Goal: Task Accomplishment & Management: Manage account settings

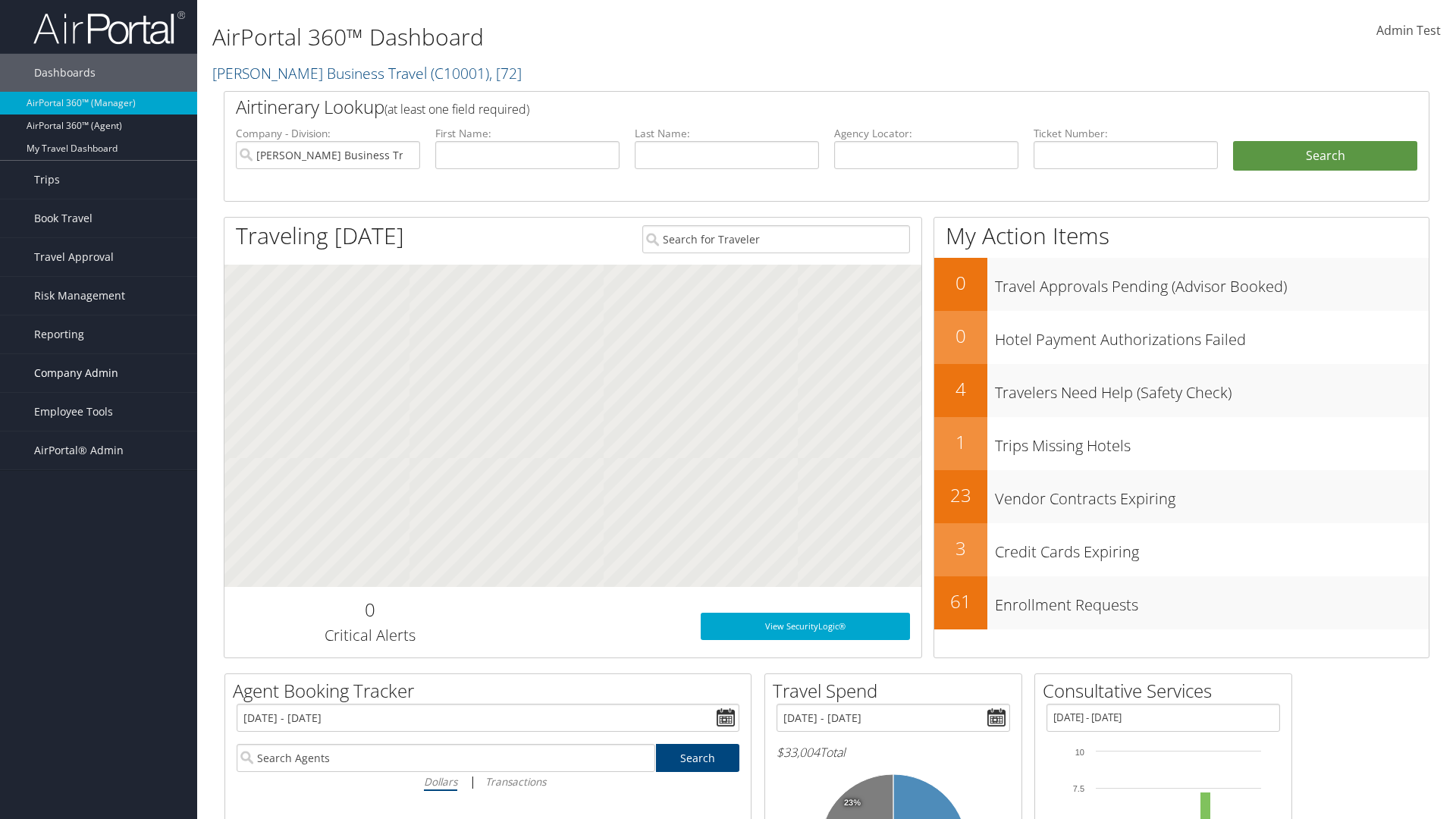
click at [99, 373] on span "Company Admin" at bounding box center [76, 373] width 84 height 38
click at [0, 0] on link "People" at bounding box center [0, 0] width 0 height 0
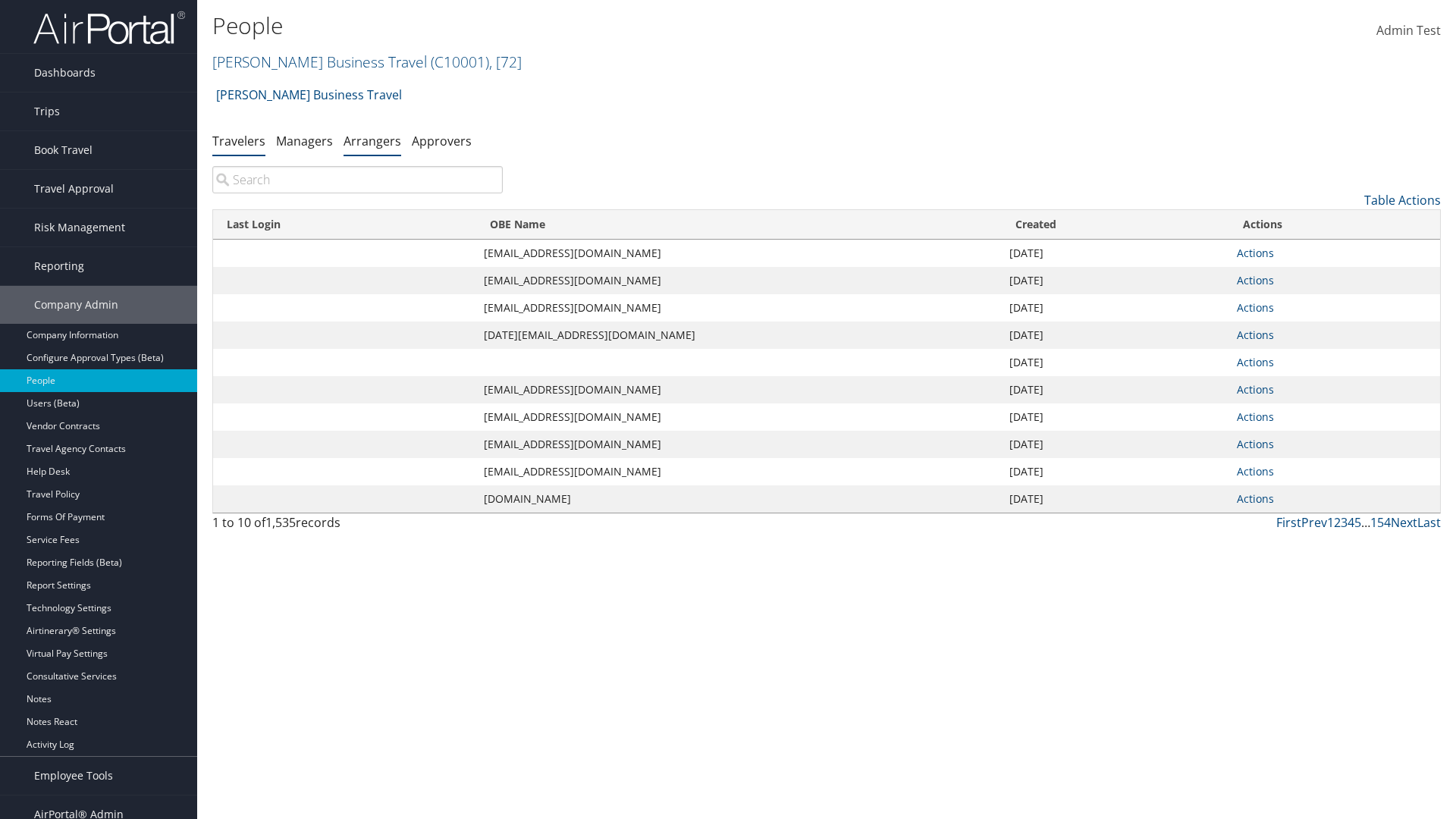
click at [372, 140] on link "Arrangers" at bounding box center [372, 141] width 58 height 16
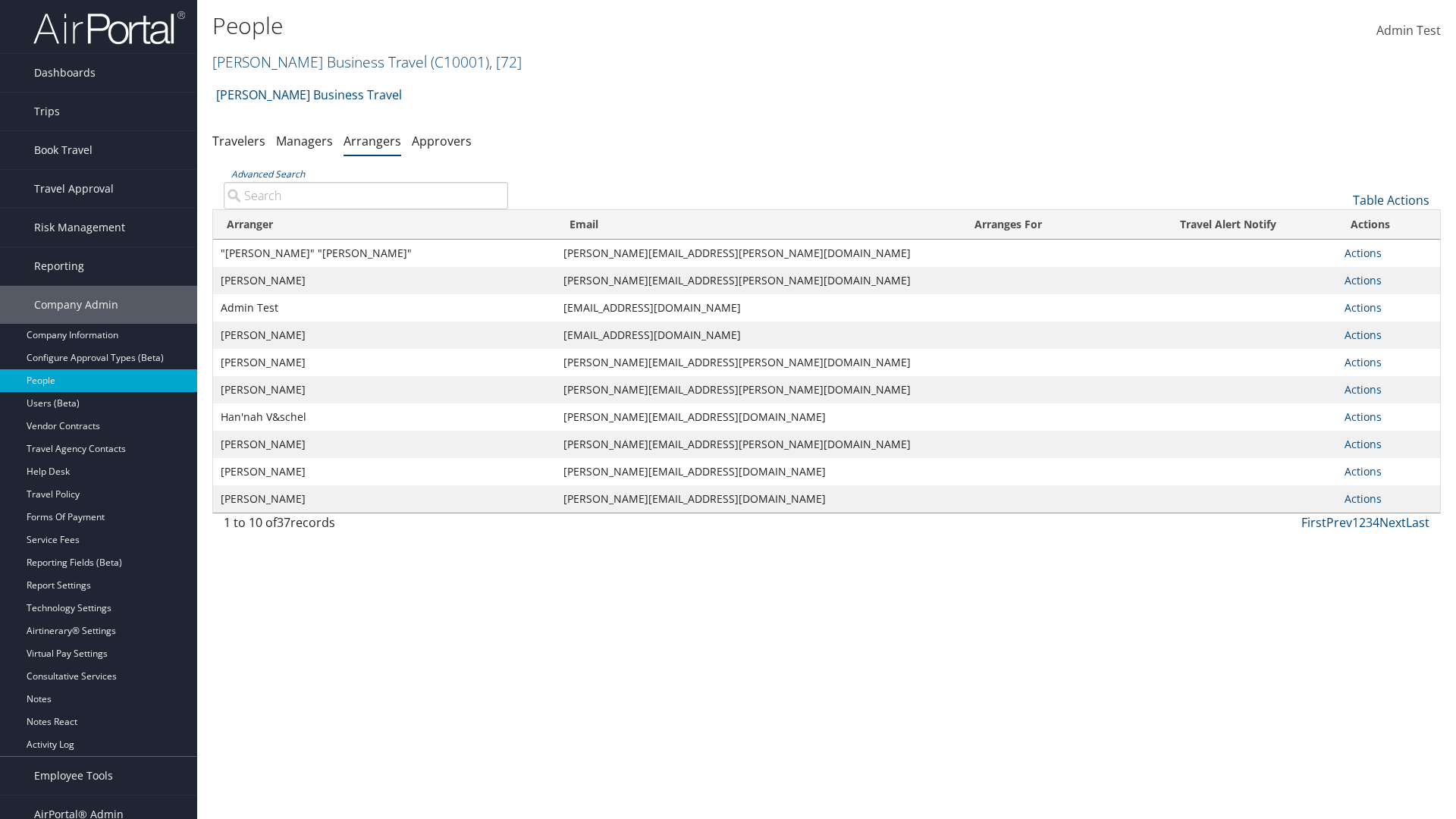
click at [365, 195] on input "Advanced Search" at bounding box center [366, 195] width 285 height 27
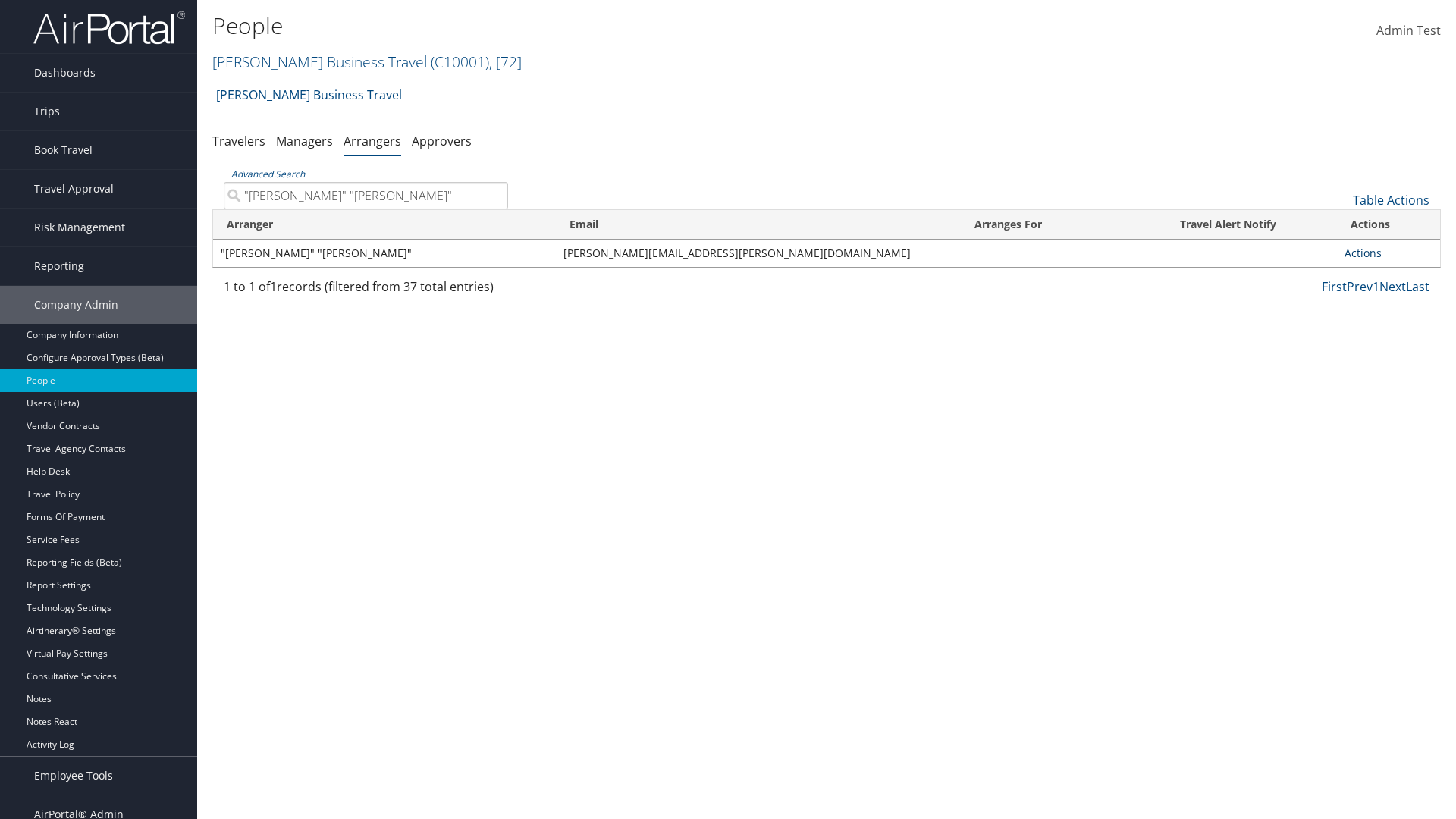
type input ""Terri" "Lang""
click at [1362, 253] on link "Actions" at bounding box center [1363, 253] width 37 height 15
click at [1379, 327] on link "Edit" at bounding box center [1379, 327] width 71 height 26
